Goal: Navigation & Orientation: Find specific page/section

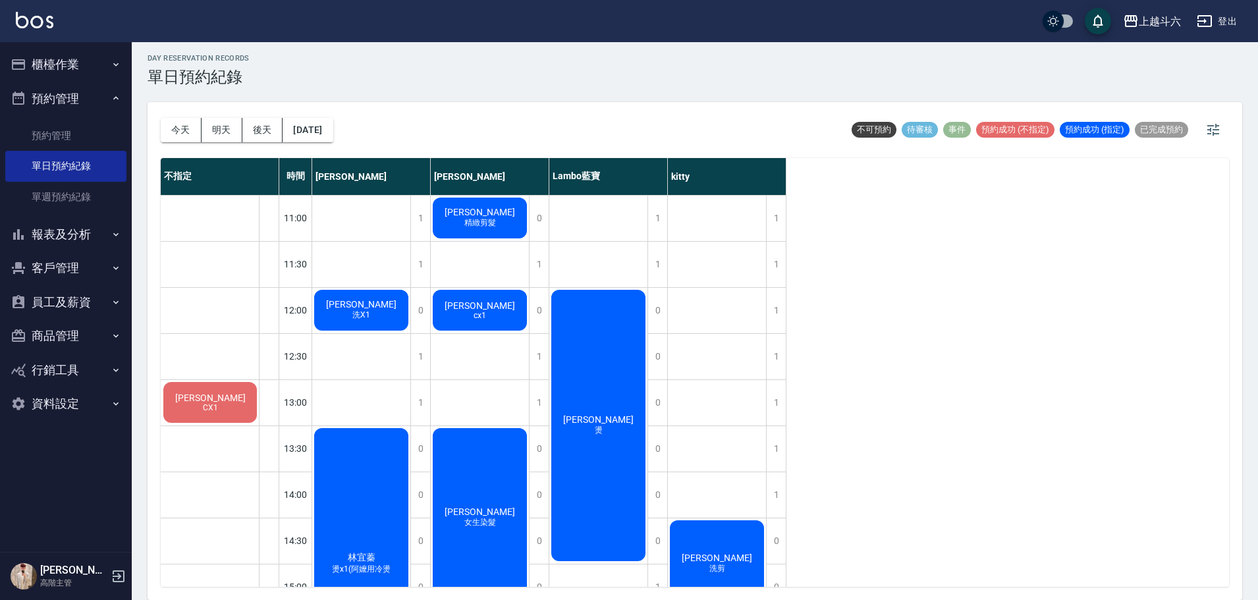
scroll to position [587, 0]
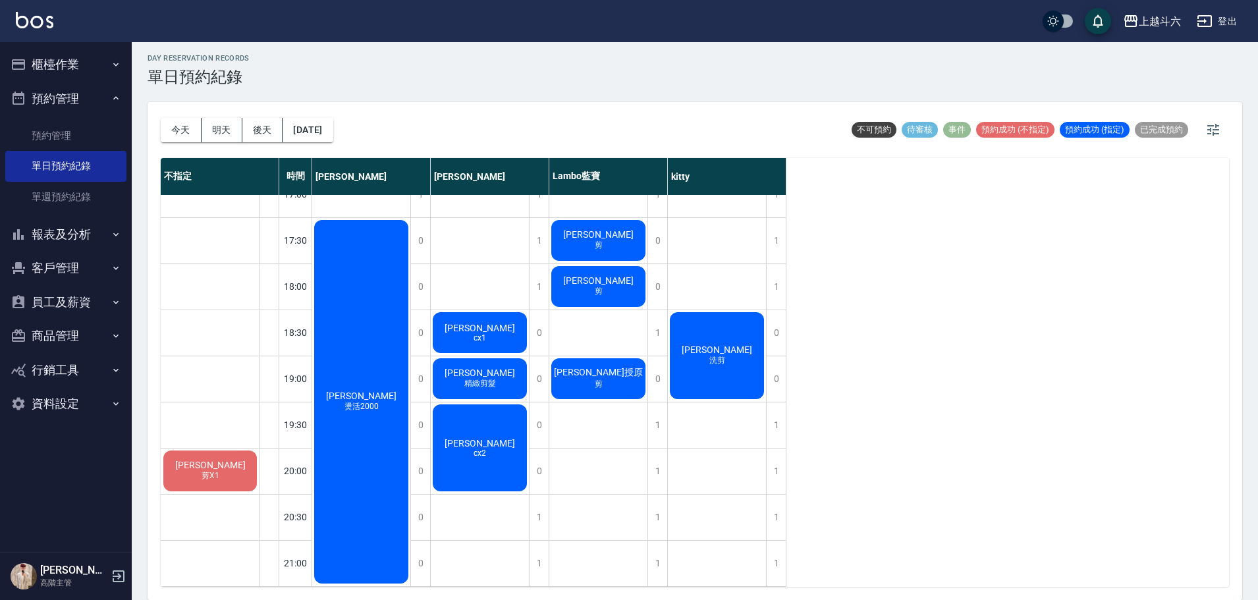
click at [99, 65] on button "櫃檯作業" at bounding box center [65, 64] width 121 height 34
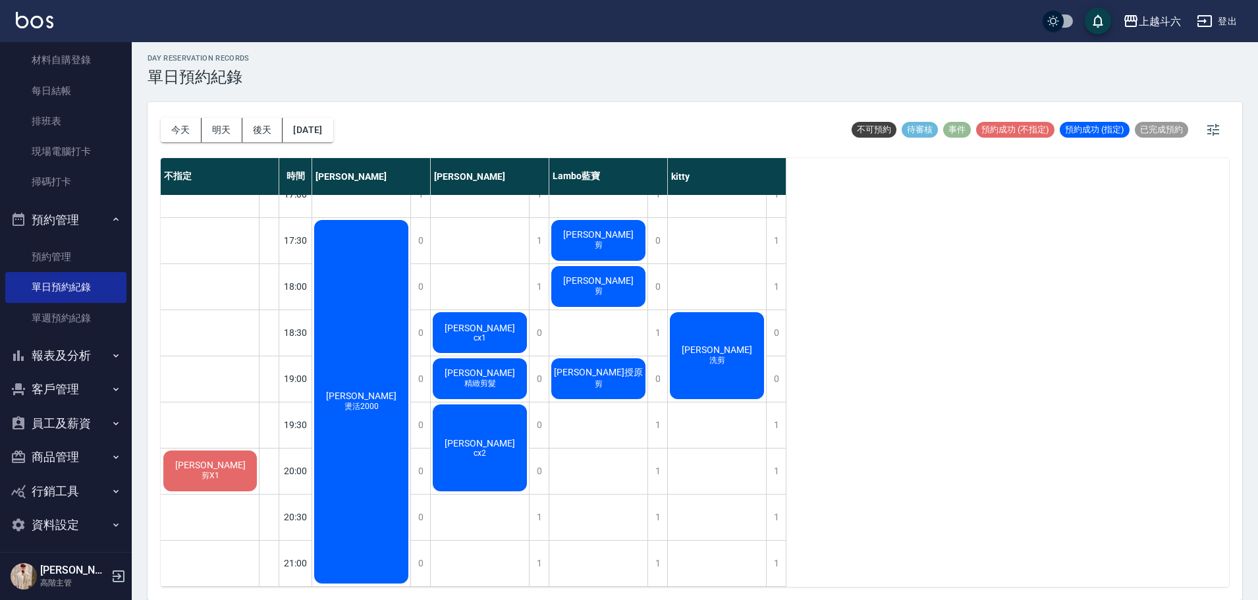
scroll to position [261, 0]
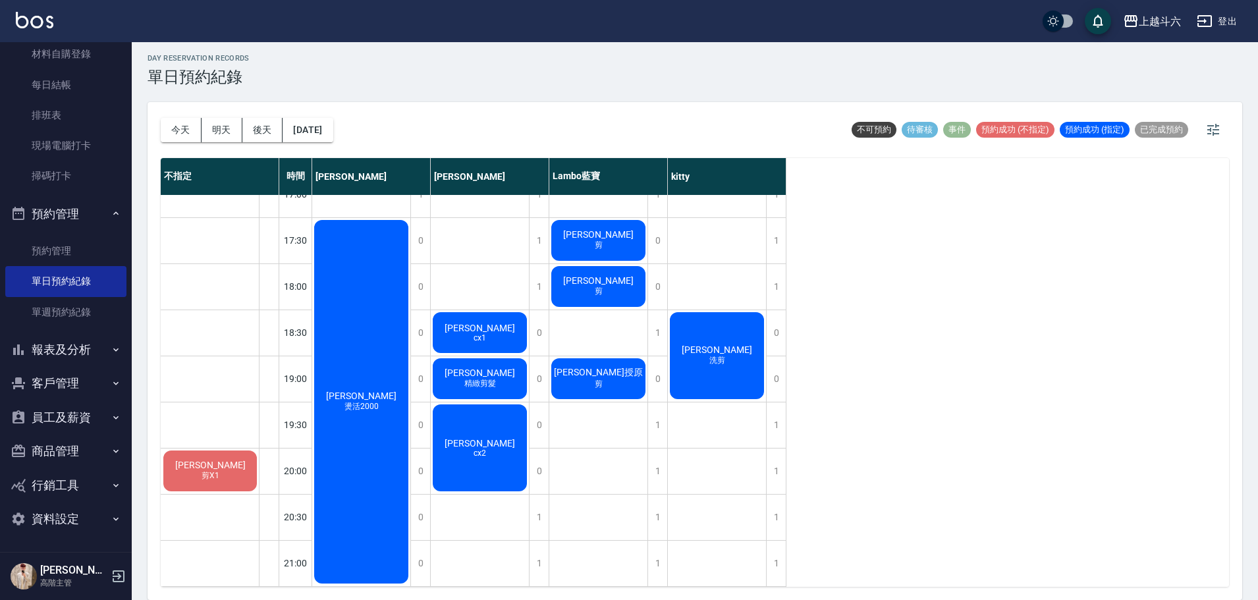
click at [87, 384] on button "客戶管理" at bounding box center [65, 383] width 121 height 34
click at [89, 345] on button "報表及分析" at bounding box center [65, 350] width 121 height 34
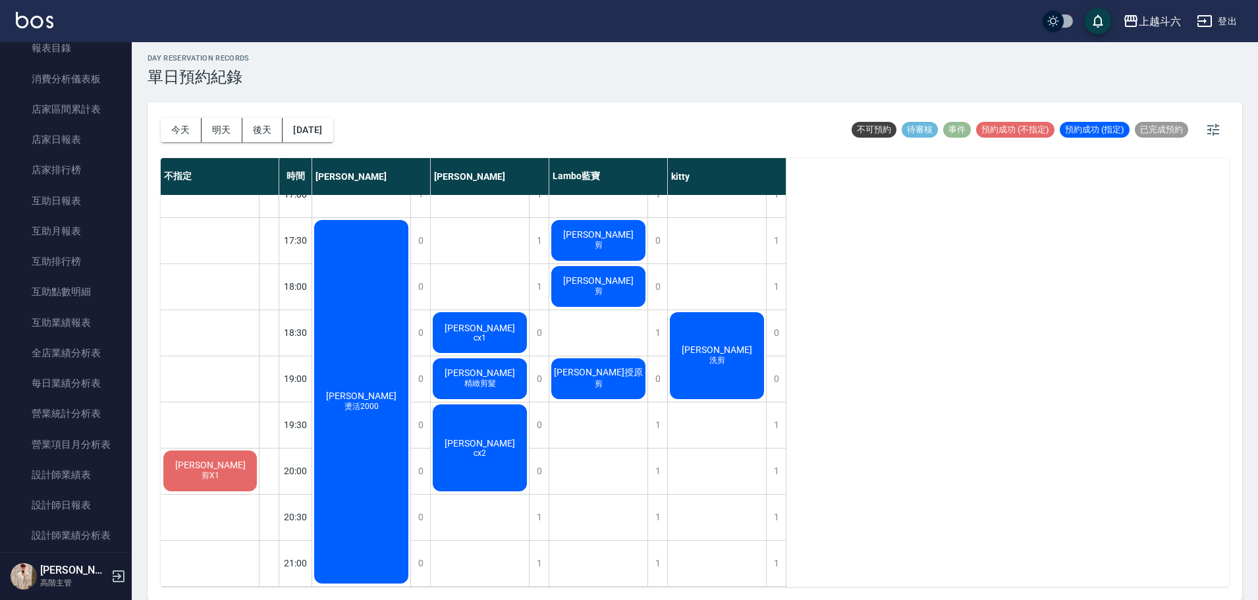
scroll to position [392, 0]
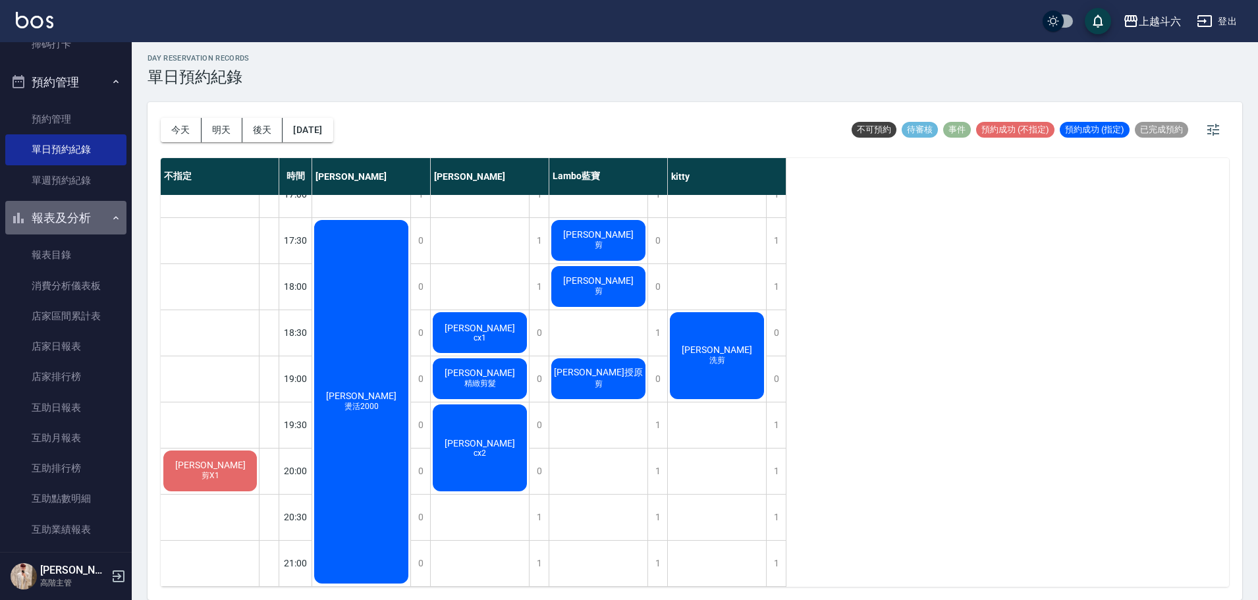
click at [92, 221] on button "報表及分析" at bounding box center [65, 218] width 121 height 34
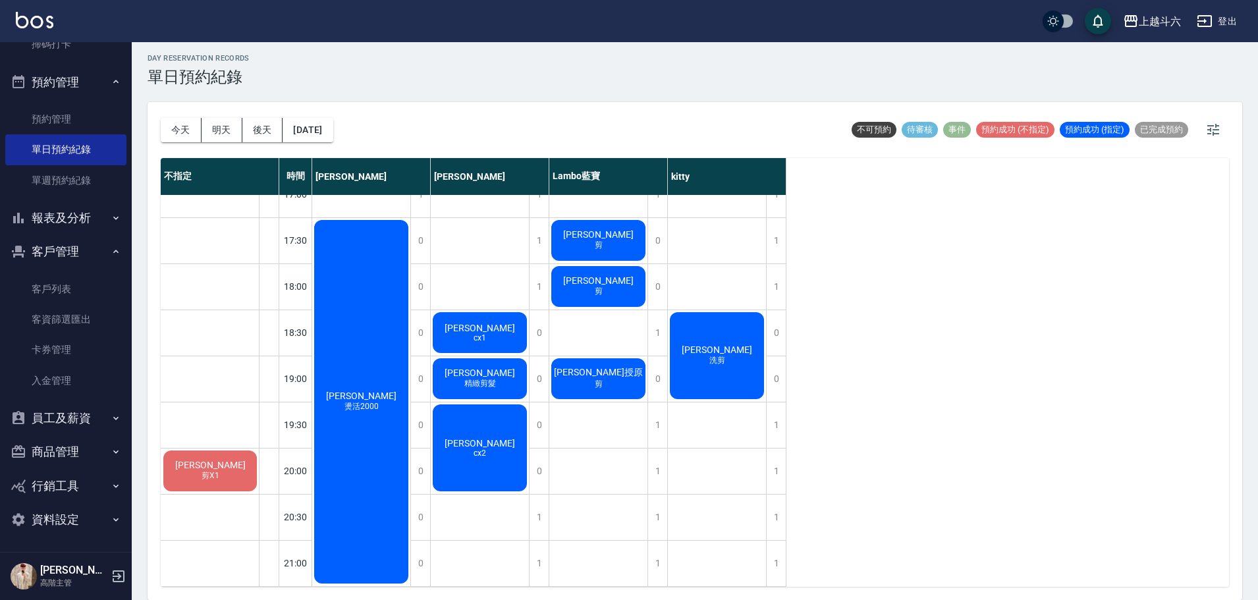
scroll to position [393, 0]
click at [106, 257] on button "客戶管理" at bounding box center [65, 251] width 121 height 34
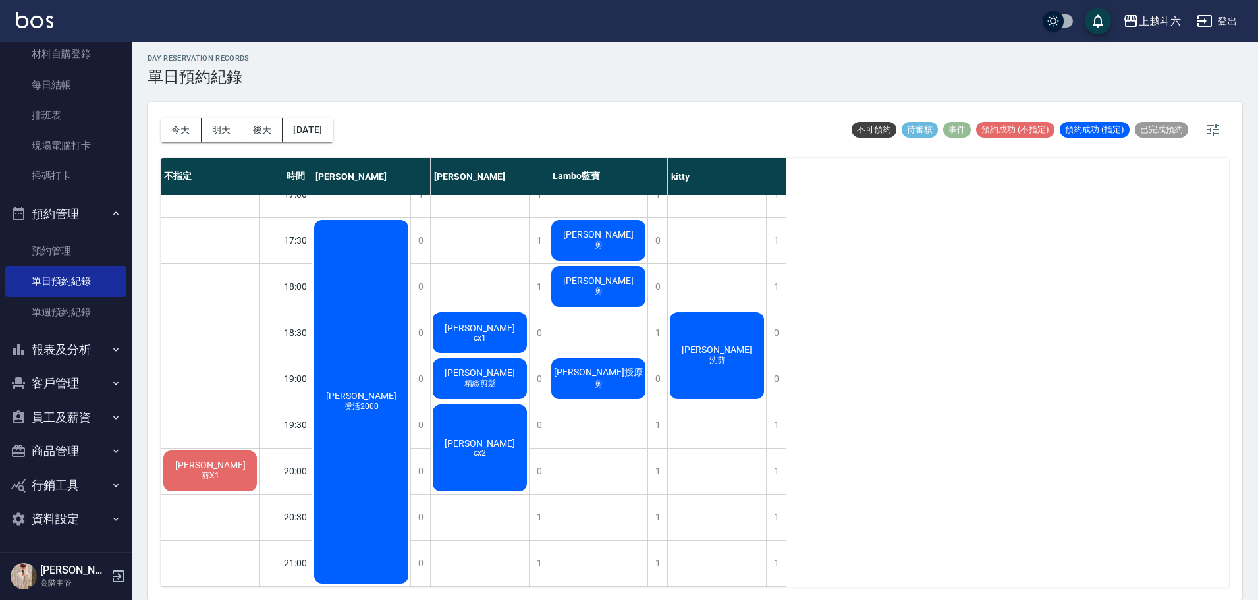
scroll to position [261, 0]
click at [91, 446] on button "商品管理" at bounding box center [65, 451] width 121 height 34
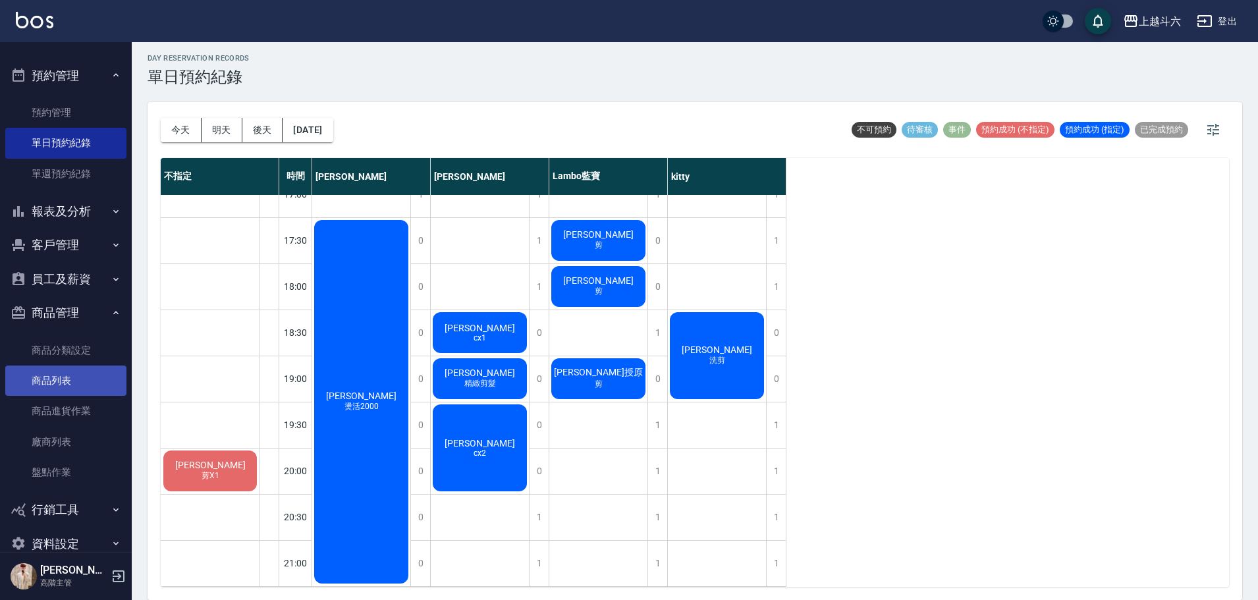
scroll to position [423, 0]
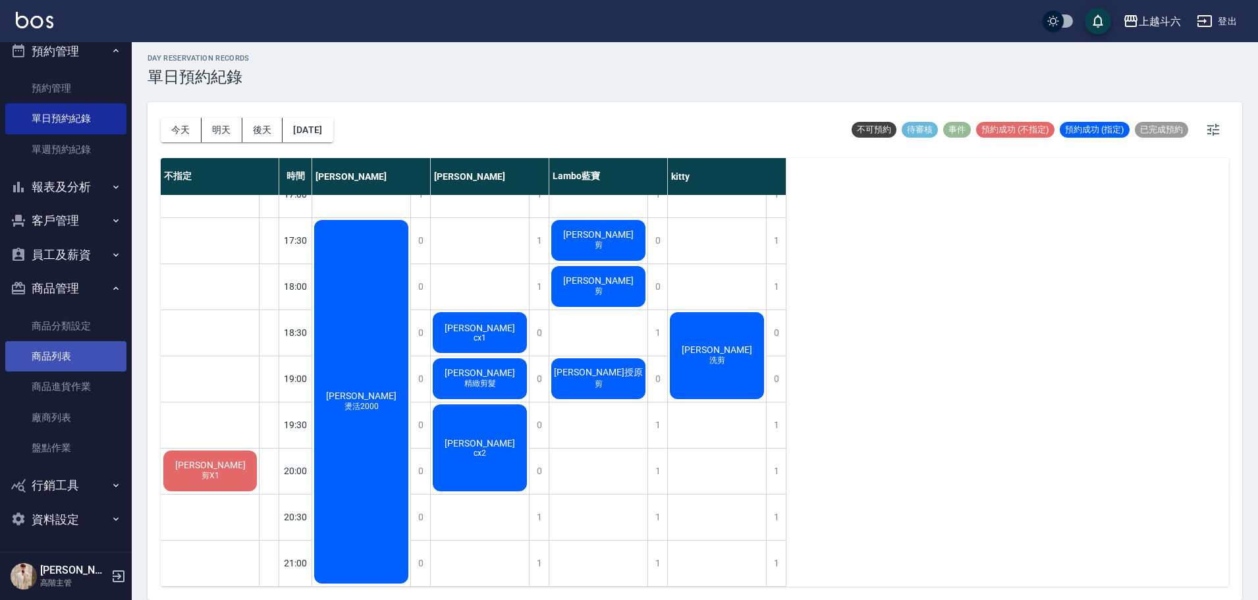
click at [82, 344] on link "商品列表" at bounding box center [65, 356] width 121 height 30
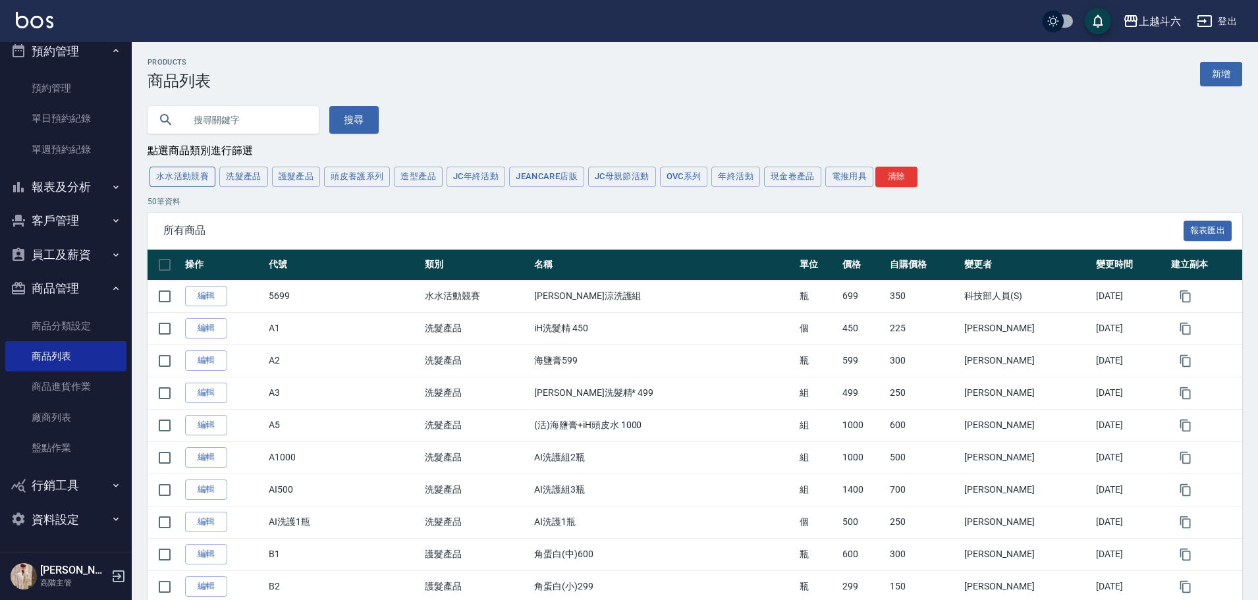
click at [194, 173] on button "水水活動競賽" at bounding box center [182, 177] width 66 height 20
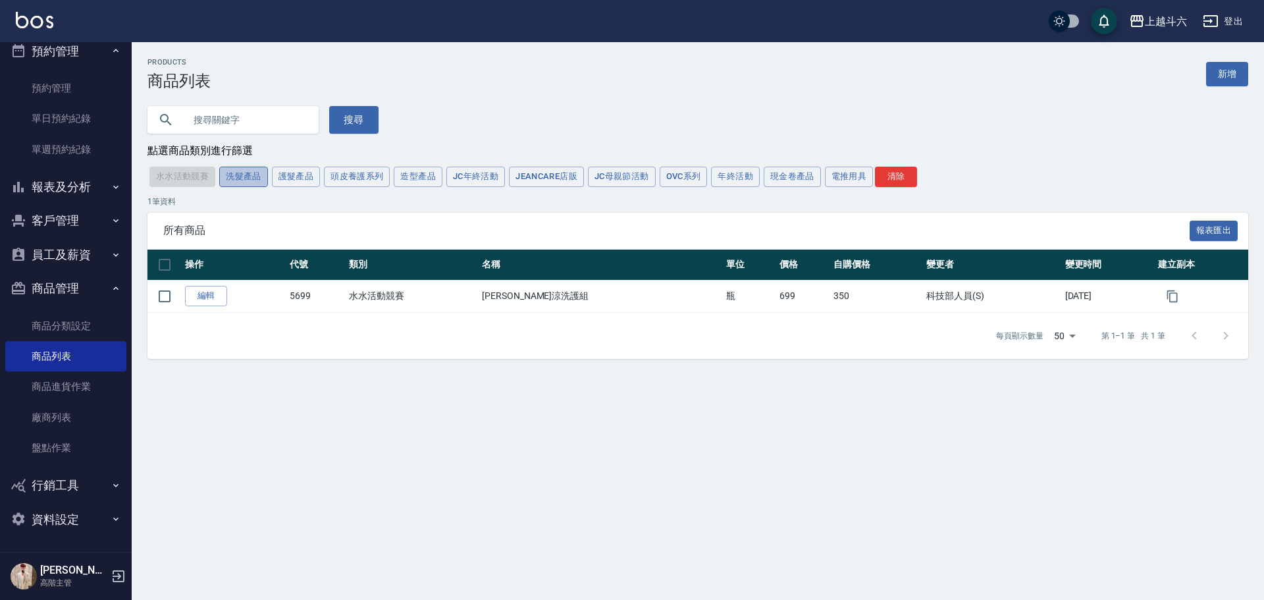
click at [223, 178] on button "洗髮產品" at bounding box center [243, 177] width 49 height 20
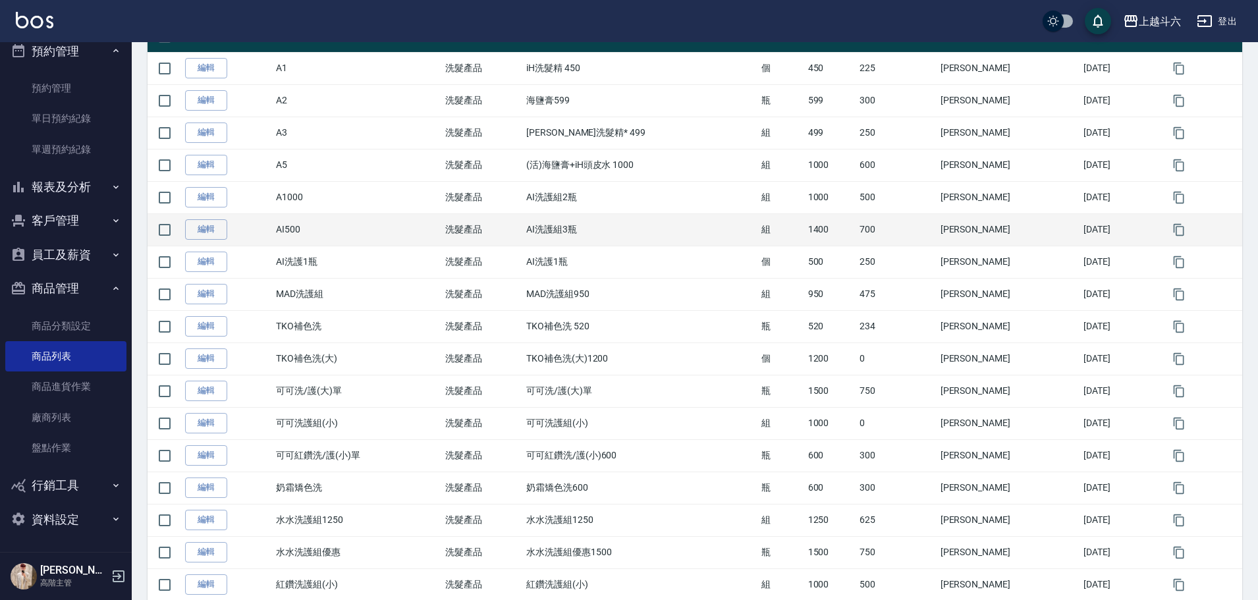
scroll to position [325, 0]
